Goal: Task Accomplishment & Management: Manage account settings

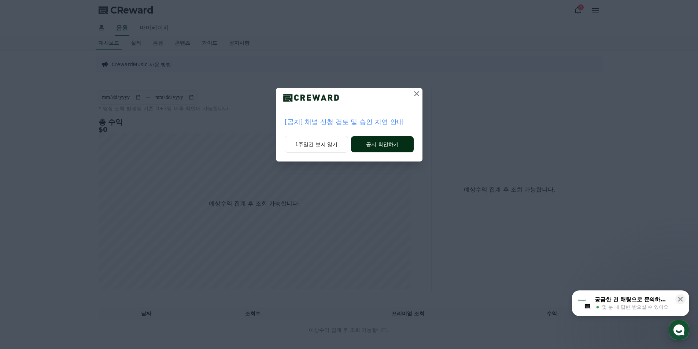
click at [370, 146] on button "공지 확인하기" at bounding box center [382, 144] width 62 height 16
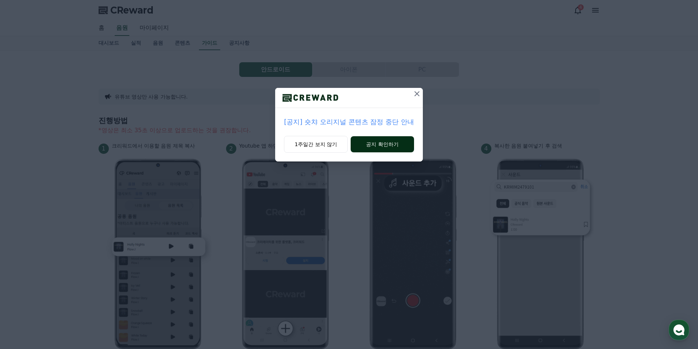
click at [374, 149] on button "공지 확인하기" at bounding box center [382, 144] width 63 height 16
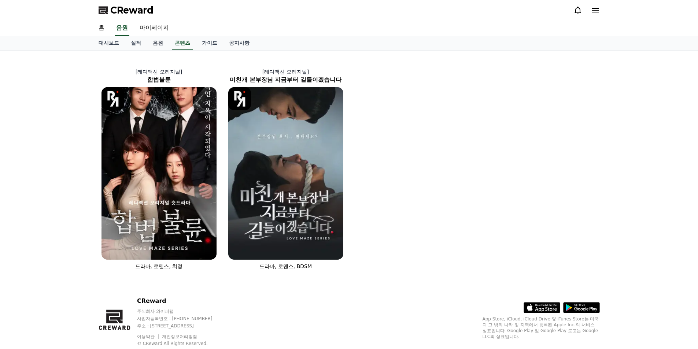
click at [154, 44] on link "음원" at bounding box center [158, 43] width 22 height 14
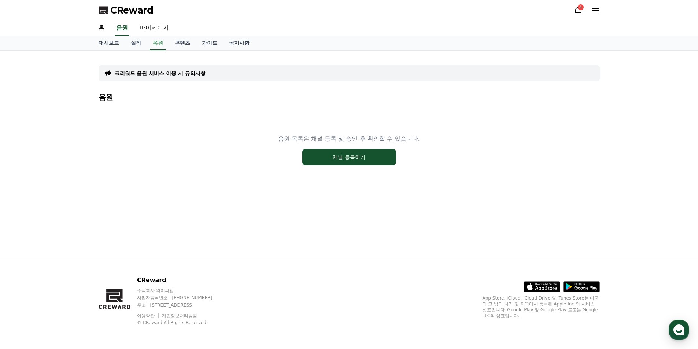
click at [577, 8] on icon at bounding box center [578, 11] width 7 height 8
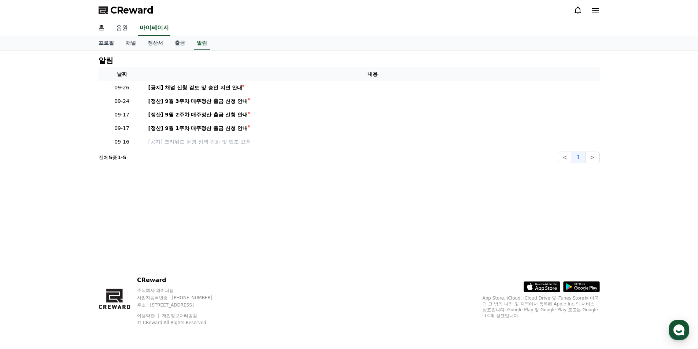
click at [123, 32] on link "음원" at bounding box center [121, 28] width 23 height 15
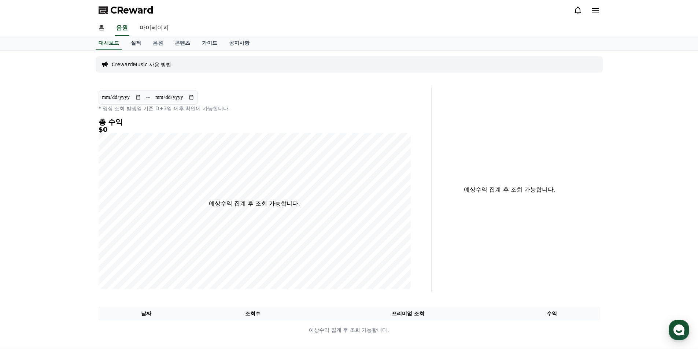
click at [139, 44] on link "실적" at bounding box center [136, 43] width 22 height 14
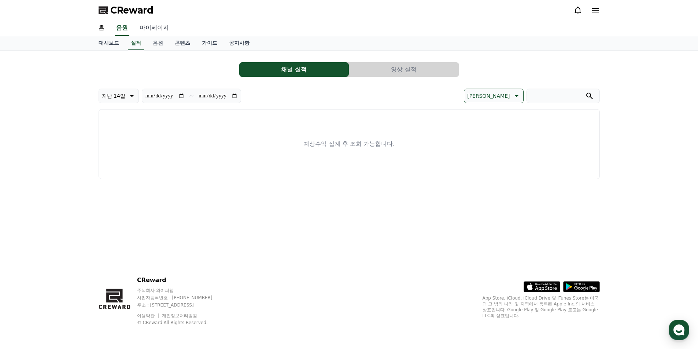
click at [150, 24] on link "마이페이지" at bounding box center [154, 28] width 41 height 15
select select "**********"
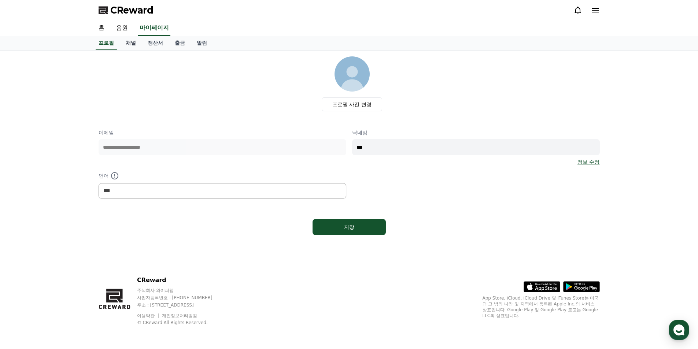
click at [129, 42] on link "채널" at bounding box center [131, 43] width 22 height 14
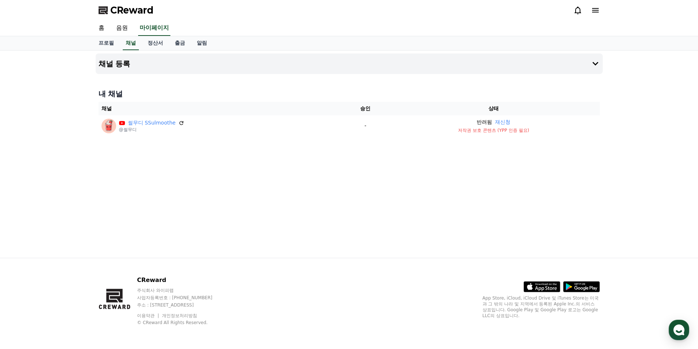
click at [603, 5] on div "CReward" at bounding box center [349, 10] width 513 height 21
click at [597, 9] on icon at bounding box center [595, 10] width 9 height 9
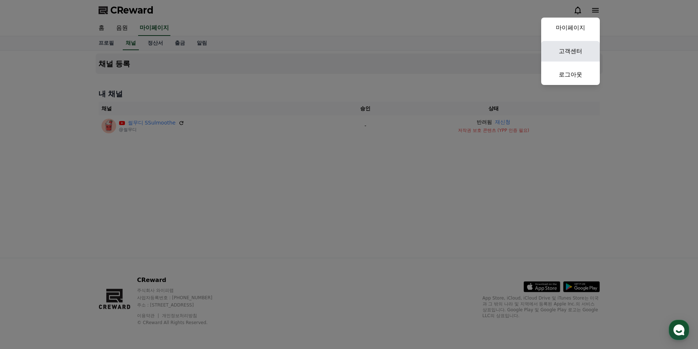
click at [582, 51] on link "고객센터" at bounding box center [570, 51] width 59 height 21
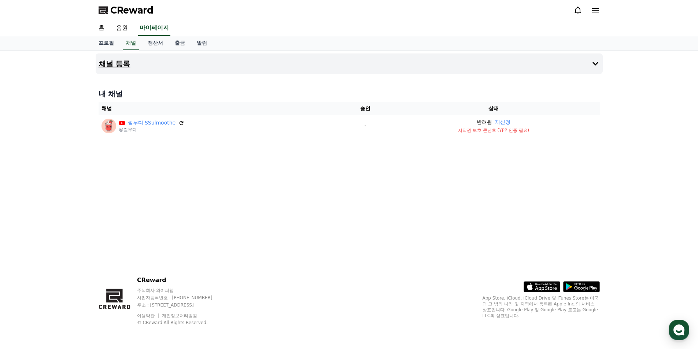
click at [594, 62] on icon at bounding box center [595, 63] width 9 height 9
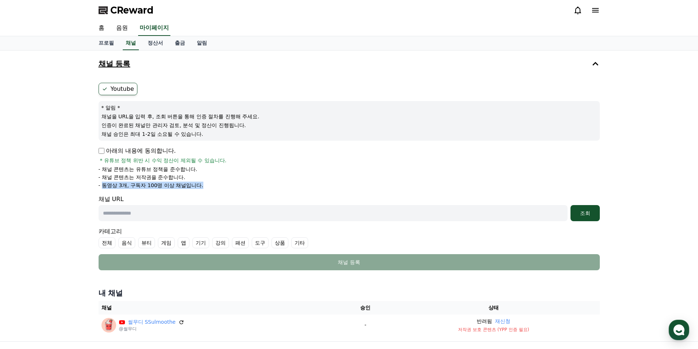
drag, startPoint x: 112, startPoint y: 185, endPoint x: 213, endPoint y: 189, distance: 101.3
click at [213, 189] on form "Youtube * 알림 * 채널을 URL을 입력 후, 조회 버튼을 통해 인증 절차를 진행해 주세요. 인증이 완료된 채널만 관리자 검토, 분석 …" at bounding box center [349, 177] width 501 height 188
click at [214, 189] on form "Youtube * 알림 * 채널을 URL을 입력 후, 조회 버튼을 통해 인증 절차를 진행해 주세요. 인증이 완료된 채널만 관리자 검토, 분석 …" at bounding box center [349, 177] width 501 height 188
drag, startPoint x: 147, startPoint y: 185, endPoint x: 208, endPoint y: 183, distance: 61.6
click at [208, 184] on li "- 동영상 3개, 구독자 100명 이상 채널입니다." at bounding box center [349, 185] width 501 height 7
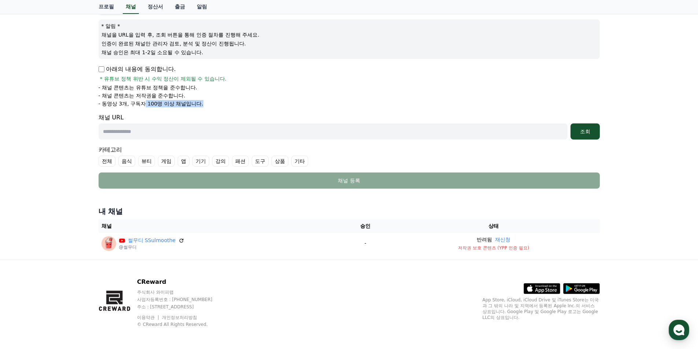
scroll to position [84, 0]
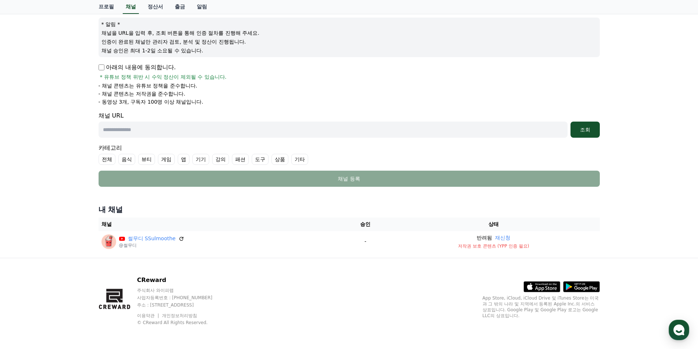
click at [305, 159] on label "기타" at bounding box center [299, 159] width 17 height 11
click at [305, 159] on label "기타" at bounding box center [304, 159] width 26 height 11
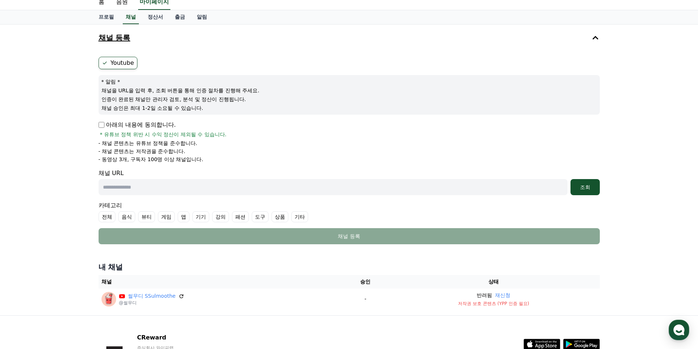
scroll to position [0, 0]
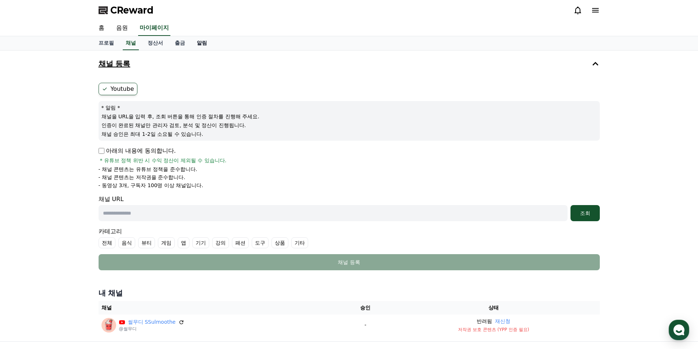
click at [205, 42] on link "알림" at bounding box center [202, 43] width 22 height 14
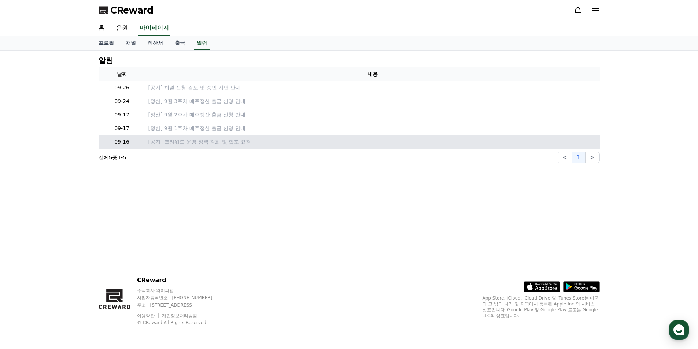
click at [199, 140] on p "[공지] 크리워드 운영 정책 강화 및 협조 요청" at bounding box center [372, 142] width 449 height 8
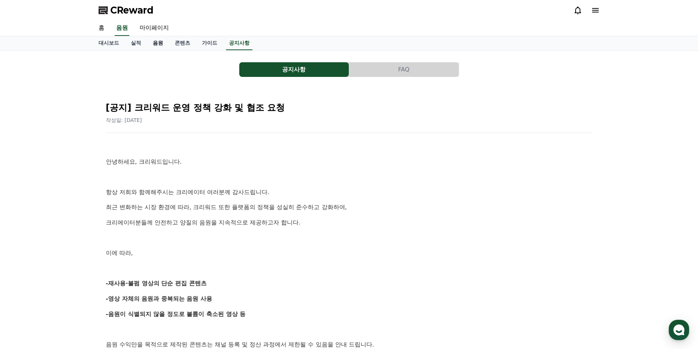
click at [159, 45] on link "음원" at bounding box center [158, 43] width 22 height 14
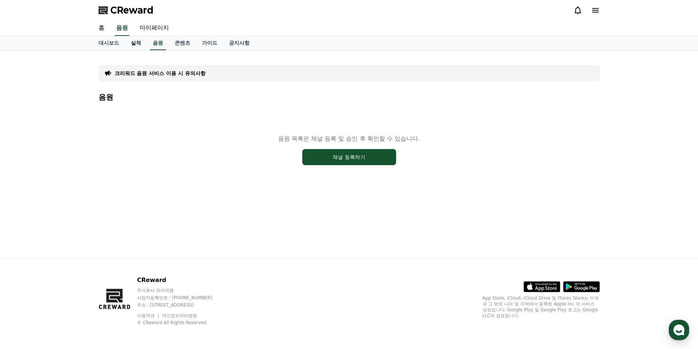
click at [136, 46] on link "실적" at bounding box center [136, 43] width 22 height 14
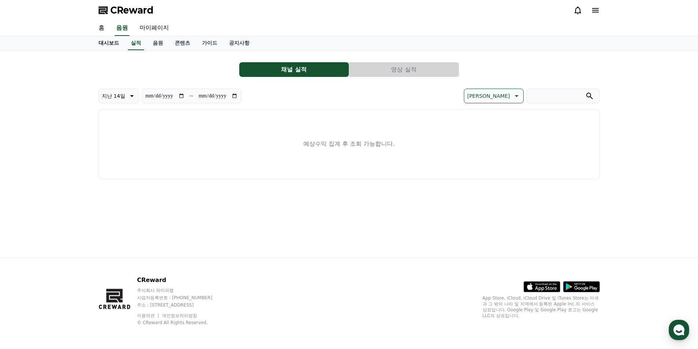
click at [109, 44] on link "대시보드" at bounding box center [109, 43] width 32 height 14
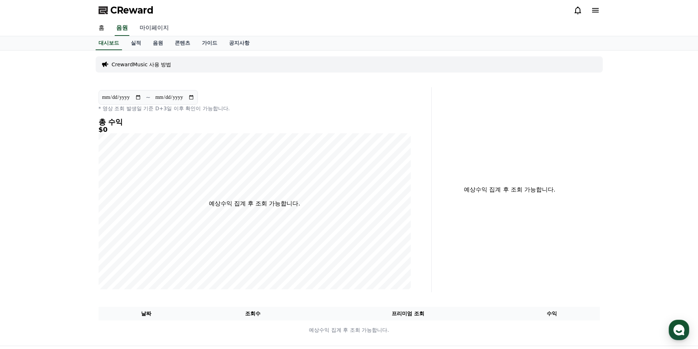
click at [154, 27] on link "마이페이지" at bounding box center [154, 28] width 41 height 15
select select "**********"
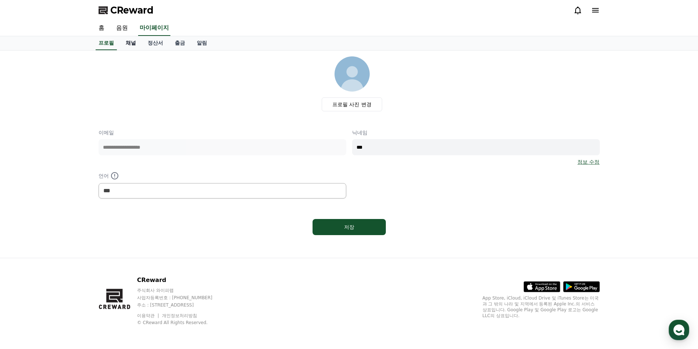
click at [132, 44] on link "채널" at bounding box center [131, 43] width 22 height 14
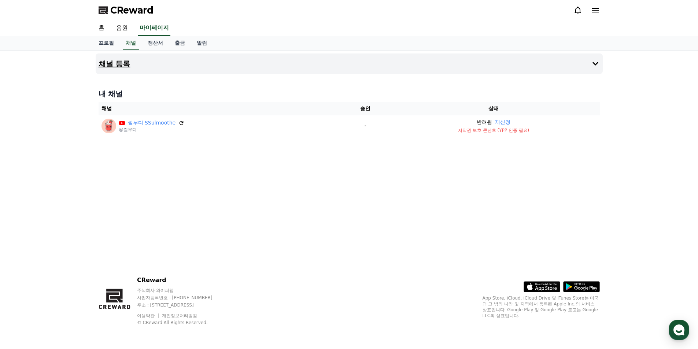
click at [125, 67] on h4 "채널 등록" at bounding box center [115, 64] width 32 height 8
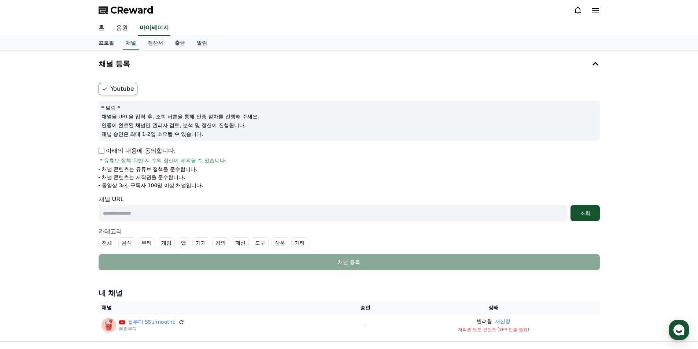
click at [101, 147] on p "아래의 내용에 동의합니다." at bounding box center [137, 151] width 77 height 9
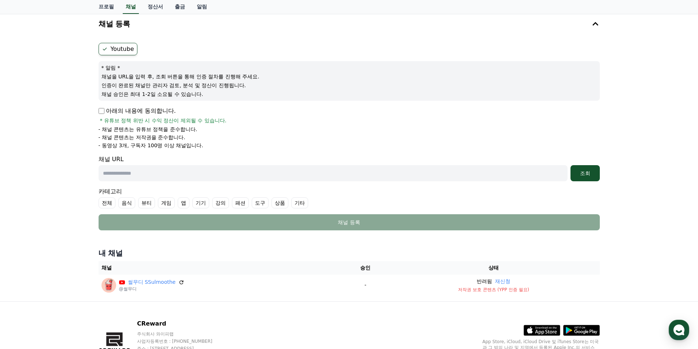
scroll to position [84, 0]
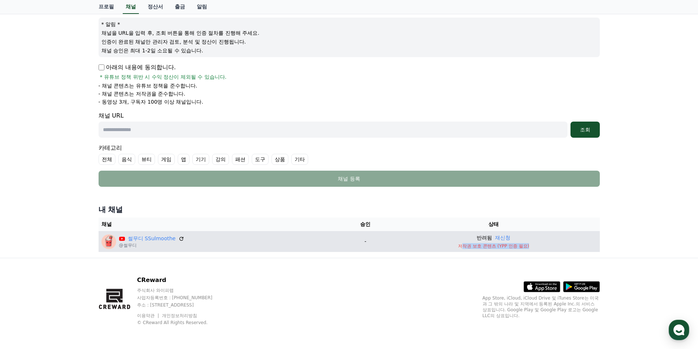
drag, startPoint x: 468, startPoint y: 246, endPoint x: 534, endPoint y: 247, distance: 65.3
click at [534, 247] on p "저작권 보호 콘텐츠 (YPP 인증 필요)" at bounding box center [494, 246] width 206 height 6
drag, startPoint x: 534, startPoint y: 247, endPoint x: 444, endPoint y: 250, distance: 90.2
click at [444, 250] on td "반려됨 재신청 저작권 보호 콘텐츠 (YPP 인증 필요)" at bounding box center [494, 241] width 212 height 21
